Goal: Transaction & Acquisition: Purchase product/service

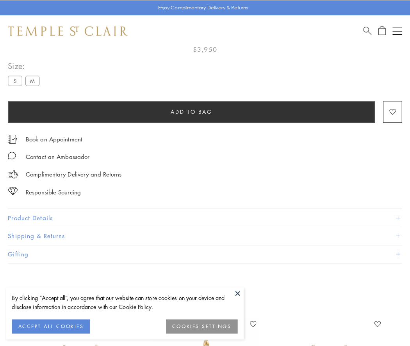
scroll to position [46, 0]
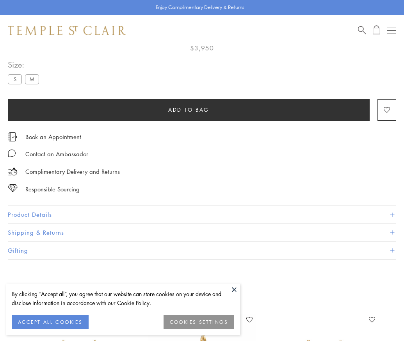
click at [188, 109] on span "Add to bag" at bounding box center [188, 109] width 41 height 9
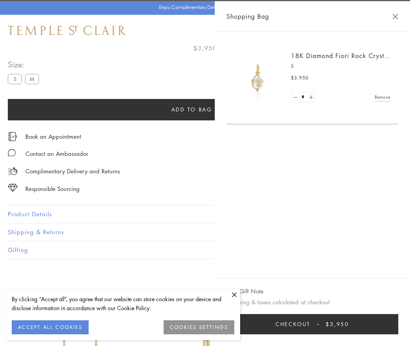
click at [322, 325] on button "Checkout $3,950" at bounding box center [312, 324] width 172 height 20
